Goal: Check status: Check status

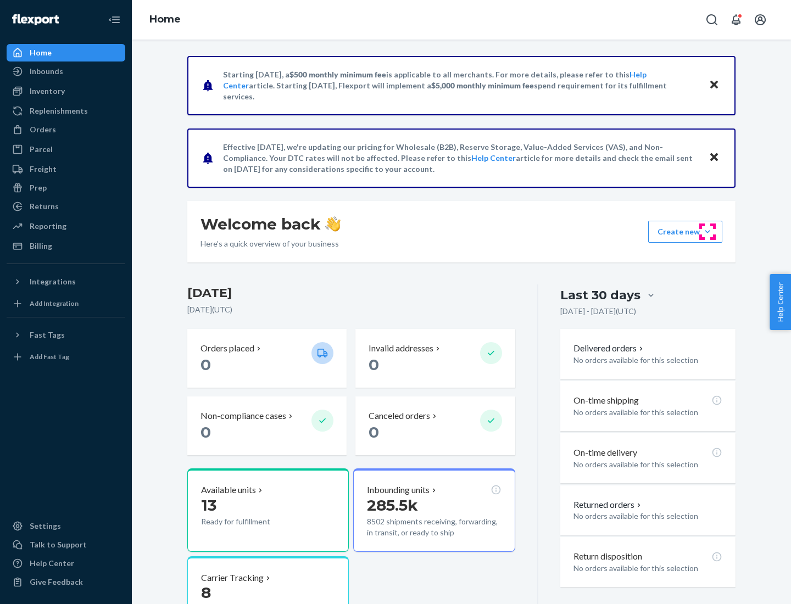
click at [707, 232] on button "Create new Create new inbound Create new order Create new product" at bounding box center [685, 232] width 74 height 22
click at [37, 188] on div "Prep" at bounding box center [38, 187] width 17 height 11
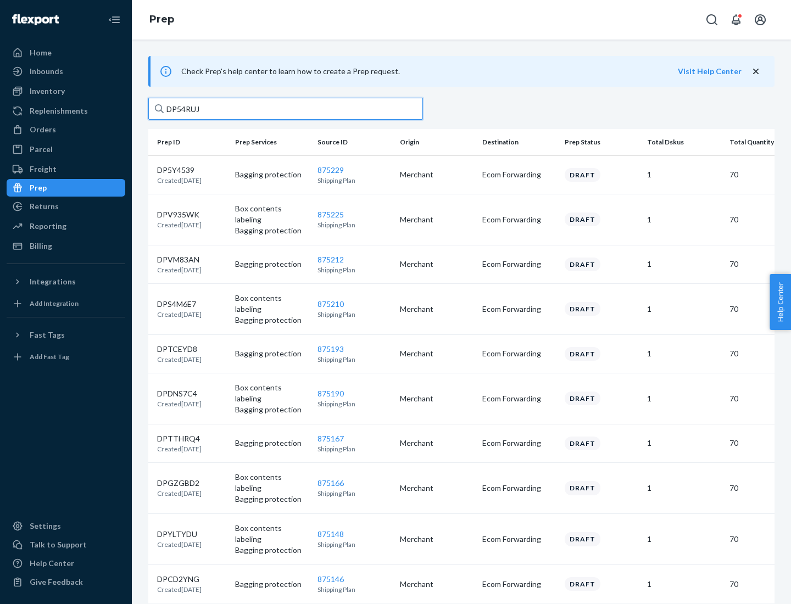
type input "DP54RUJL"
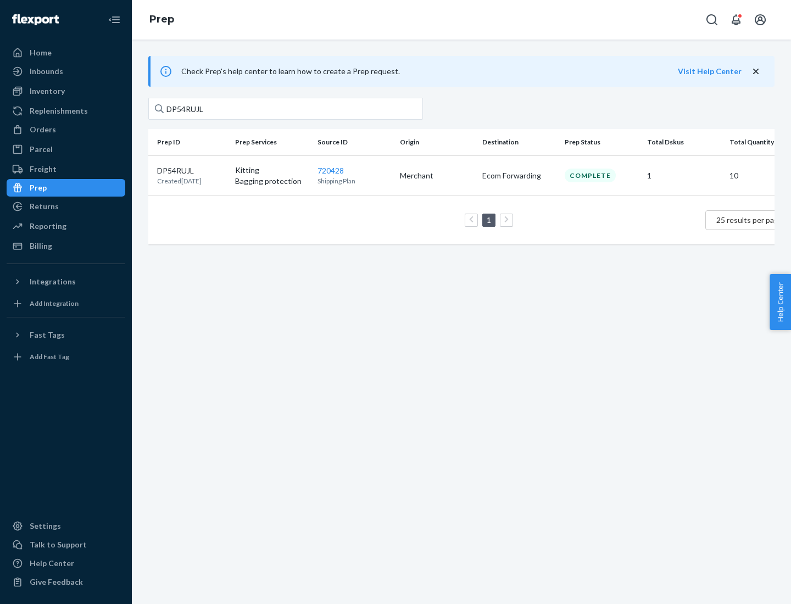
click at [192, 170] on p "DP54RUJL" at bounding box center [179, 170] width 44 height 11
